Goal: Information Seeking & Learning: Learn about a topic

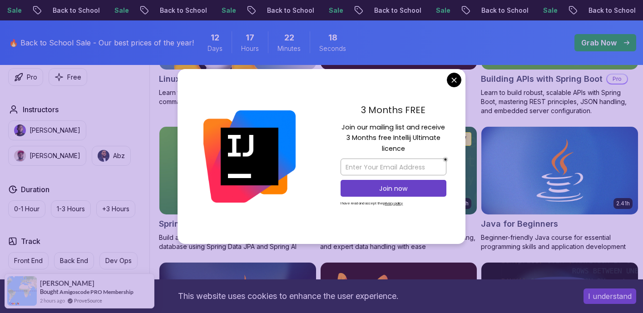
scroll to position [380, 0]
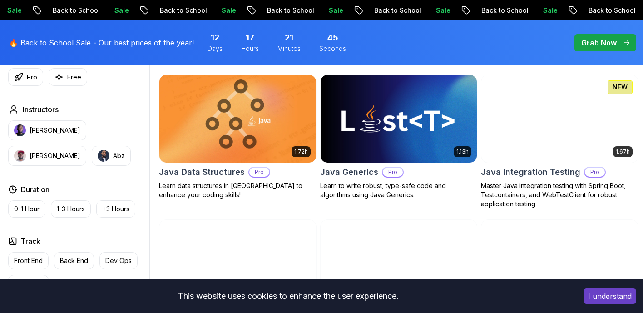
scroll to position [1271, 0]
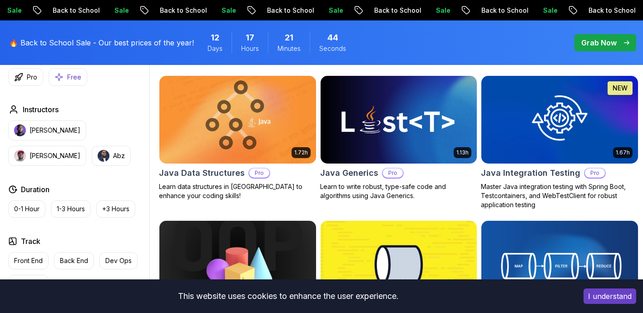
click at [70, 78] on p "Free" at bounding box center [74, 77] width 14 height 9
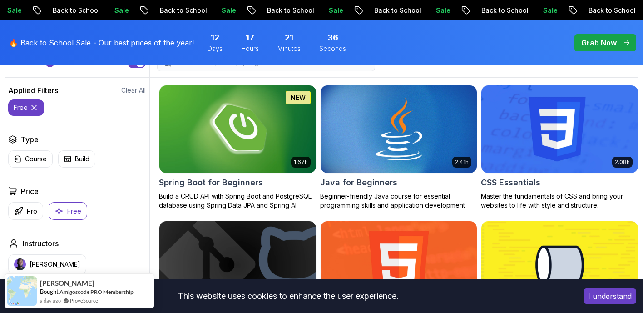
scroll to position [280, 0]
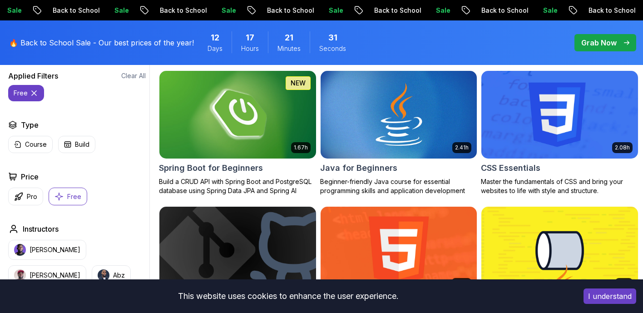
drag, startPoint x: 34, startPoint y: 91, endPoint x: 99, endPoint y: 104, distance: 66.2
click at [99, 104] on div "Applied Filters Clear All free Type Course Build Price Pro Free Instructors Nel…" at bounding box center [77, 266] width 145 height 393
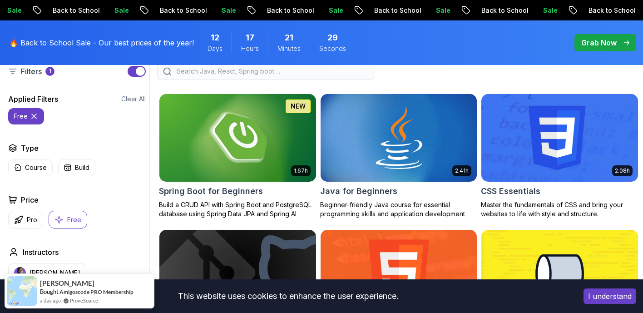
scroll to position [220, 0]
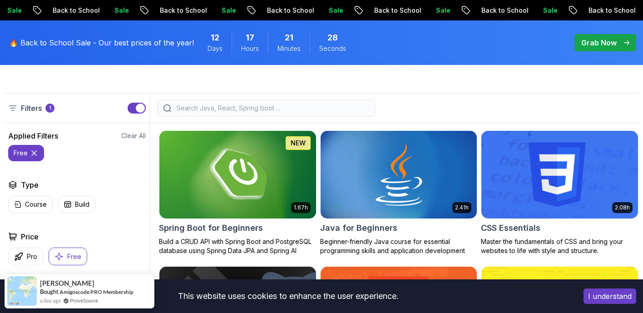
click at [34, 153] on icon at bounding box center [34, 153] width 5 height 5
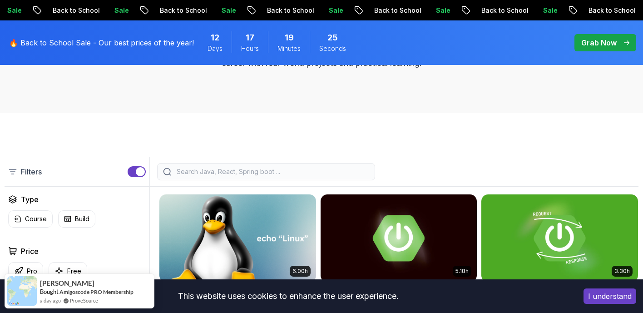
scroll to position [125, 0]
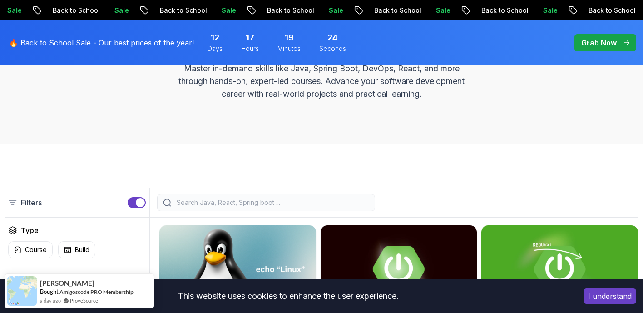
click at [239, 197] on div at bounding box center [266, 202] width 218 height 17
click at [241, 204] on input "search" at bounding box center [272, 202] width 194 height 9
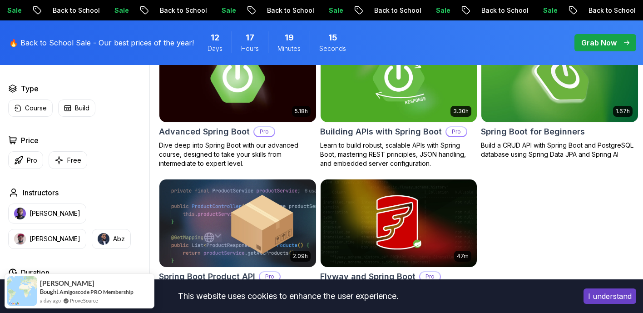
scroll to position [313, 0]
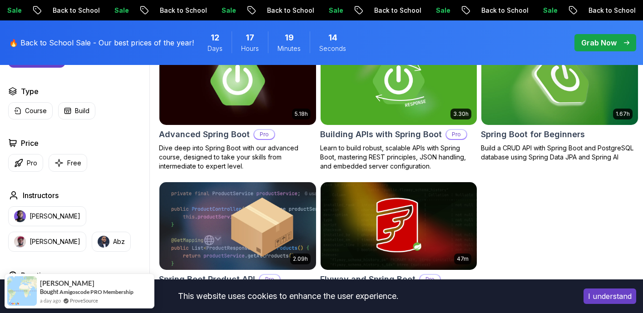
type input "spring boot"
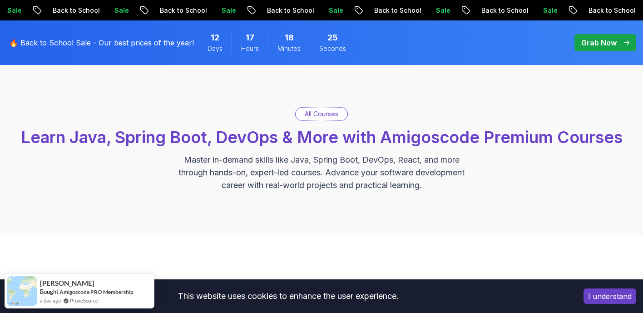
scroll to position [0, 0]
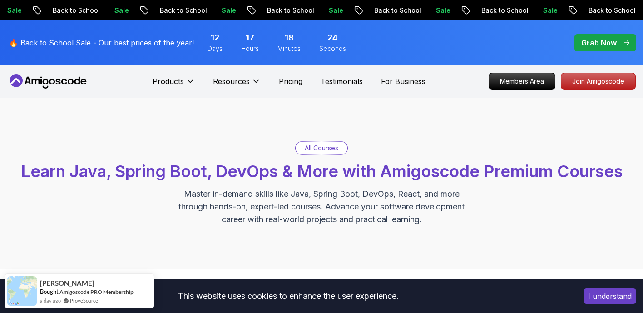
click at [41, 78] on icon at bounding box center [48, 81] width 82 height 15
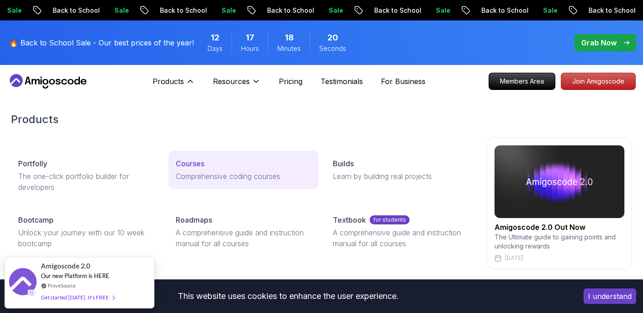
click at [184, 174] on p "Comprehensive coding courses" at bounding box center [244, 176] width 136 height 11
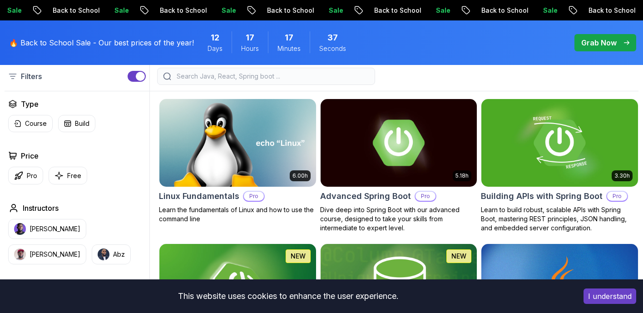
scroll to position [236, 0]
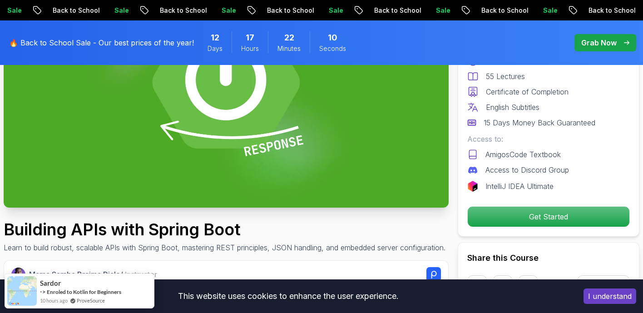
scroll to position [24, 0]
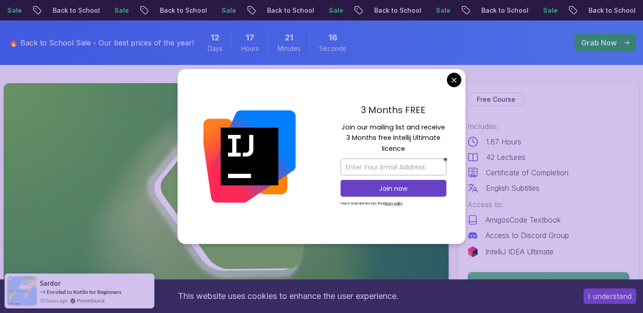
scroll to position [66, 0]
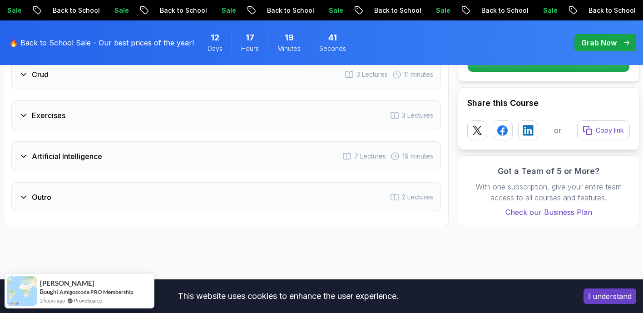
scroll to position [1580, 0]
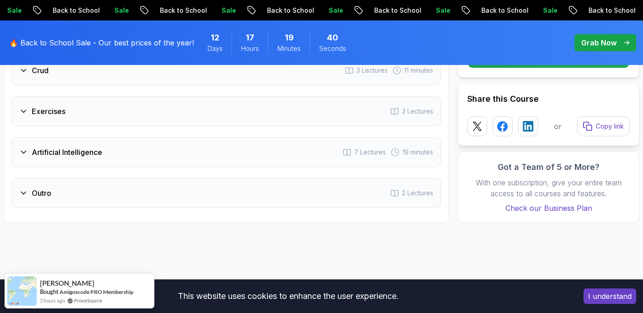
click at [254, 146] on div "Artificial Intelligence 7 Lectures 19 minutes" at bounding box center [226, 152] width 430 height 30
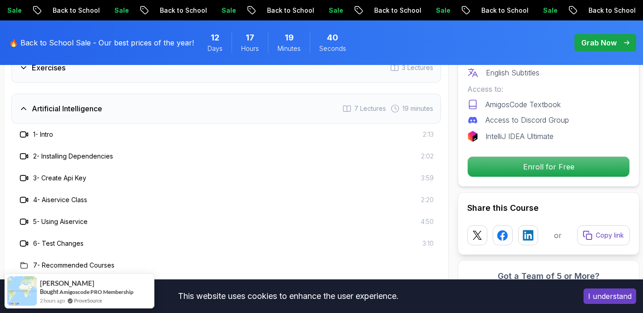
scroll to position [1537, 0]
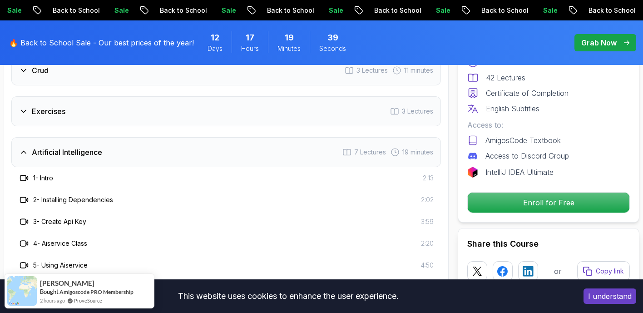
click at [253, 146] on div "Artificial Intelligence 7 Lectures 19 minutes" at bounding box center [226, 152] width 430 height 30
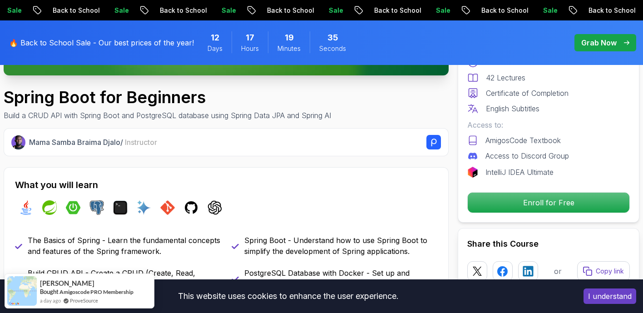
scroll to position [0, 0]
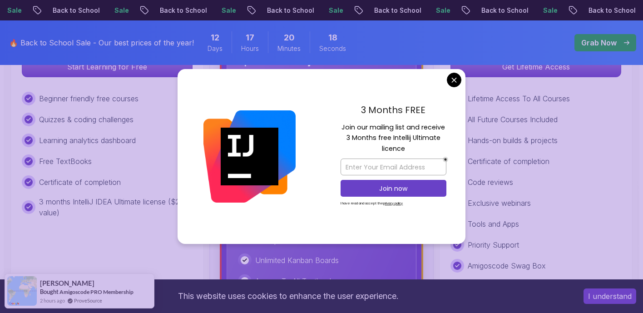
scroll to position [354, 0]
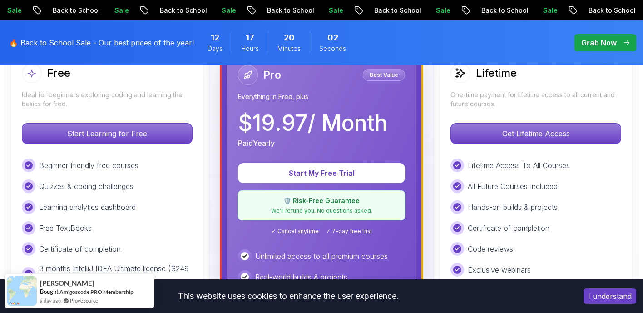
scroll to position [267, 0]
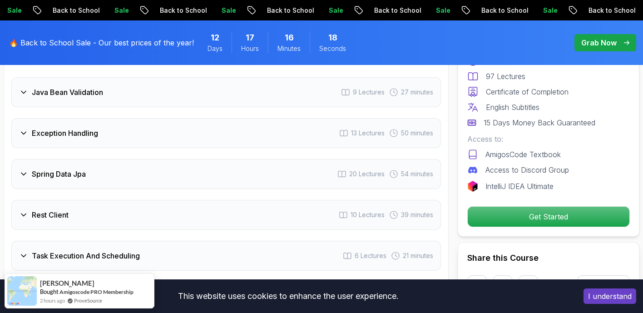
scroll to position [1382, 0]
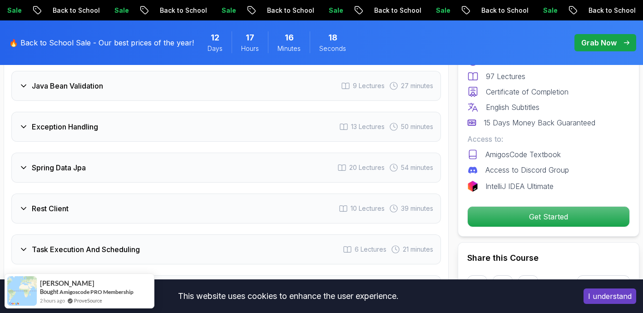
click at [204, 153] on div "Spring Data Jpa 20 Lectures 54 minutes" at bounding box center [226, 168] width 430 height 30
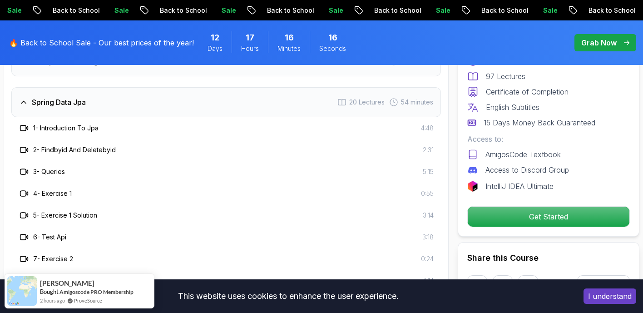
click at [167, 87] on div "Spring Data Jpa 20 Lectures 54 minutes" at bounding box center [226, 102] width 430 height 30
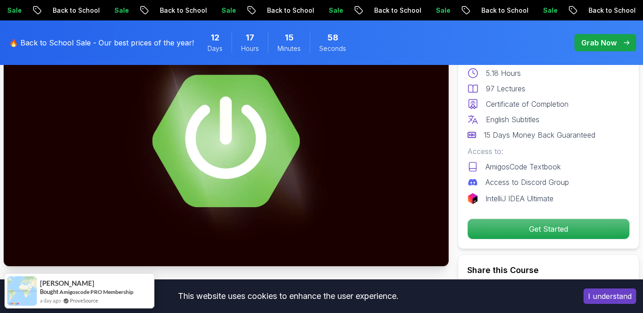
scroll to position [0, 0]
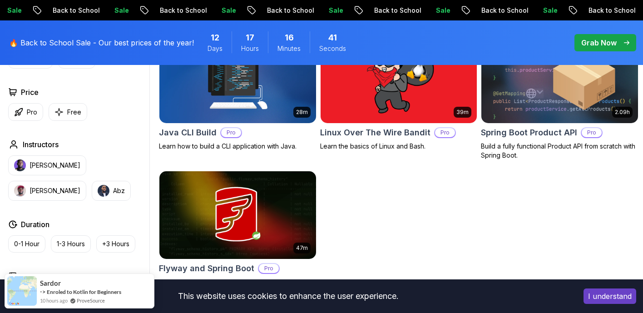
scroll to position [311, 0]
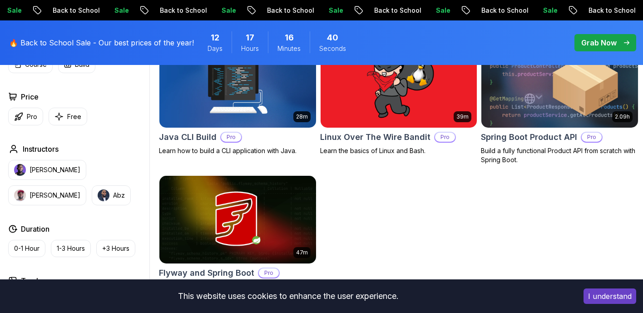
click at [510, 112] on img at bounding box center [560, 84] width 164 height 92
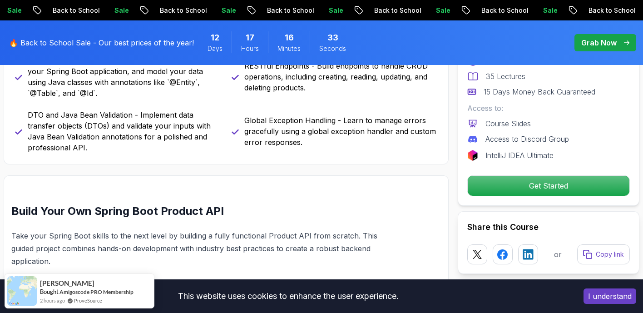
scroll to position [477, 0]
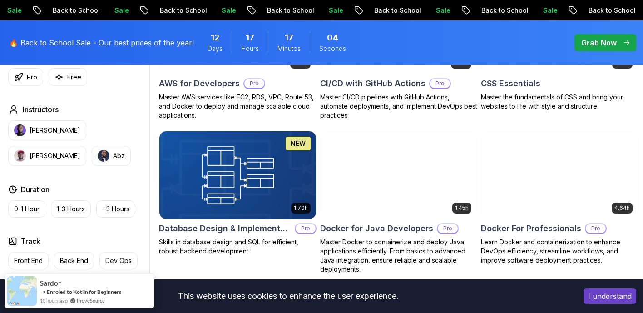
scroll to position [739, 0]
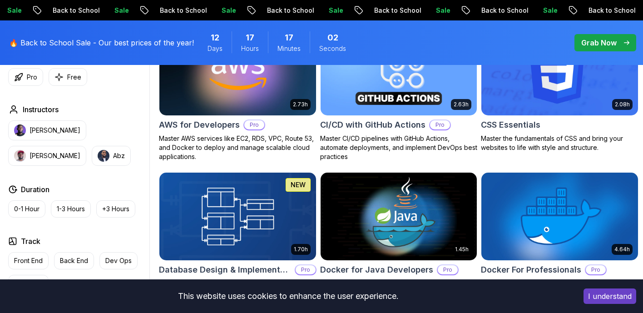
click at [276, 131] on div "AWS for Developers Pro" at bounding box center [238, 125] width 158 height 13
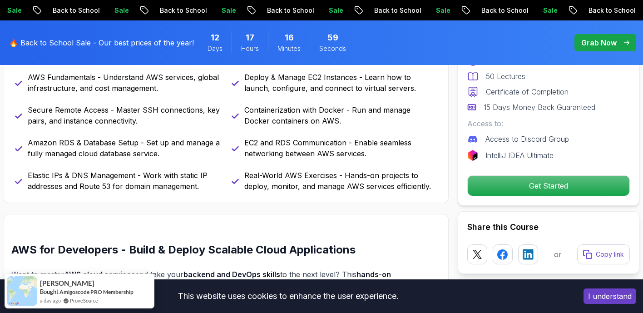
scroll to position [459, 0]
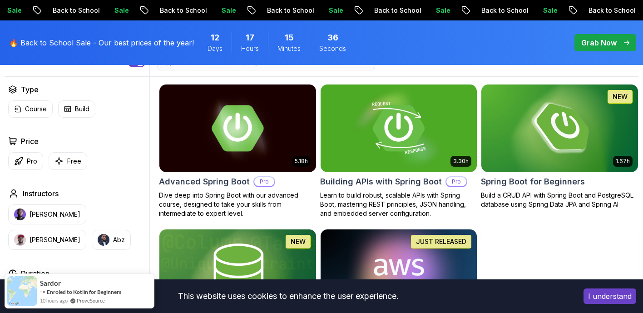
scroll to position [312, 0]
